Goal: Information Seeking & Learning: Learn about a topic

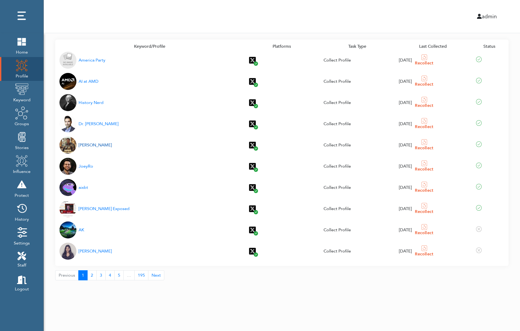
click at [89, 144] on div "[PERSON_NAME]" at bounding box center [95, 145] width 33 height 6
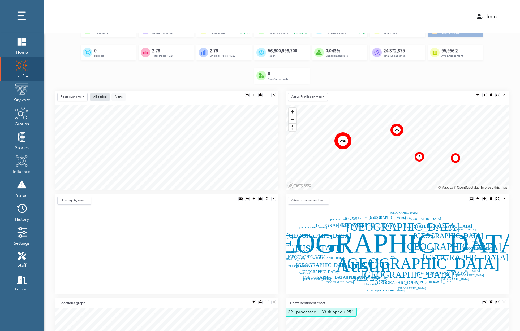
scroll to position [70, 0]
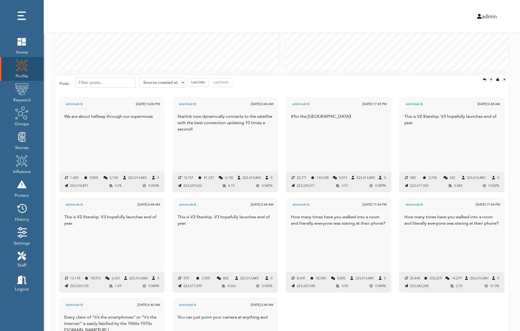
scroll to position [384, 0]
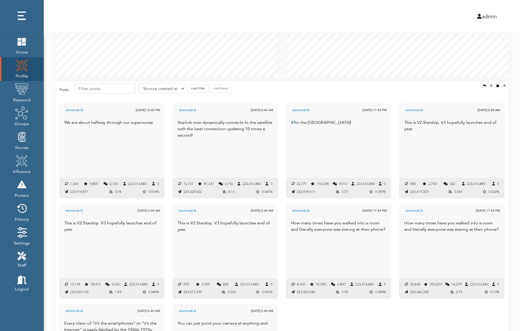
click at [155, 83] on div "Posts Source created at Retweets Likes/favorites Followers Friends Reach Retwee…" at bounding box center [281, 90] width 453 height 16
click at [155, 84] on select "Source created at Retweets Likes/favorites Followers Friends Reach Retweet rate…" at bounding box center [162, 89] width 46 height 10
